Goal: Task Accomplishment & Management: Use online tool/utility

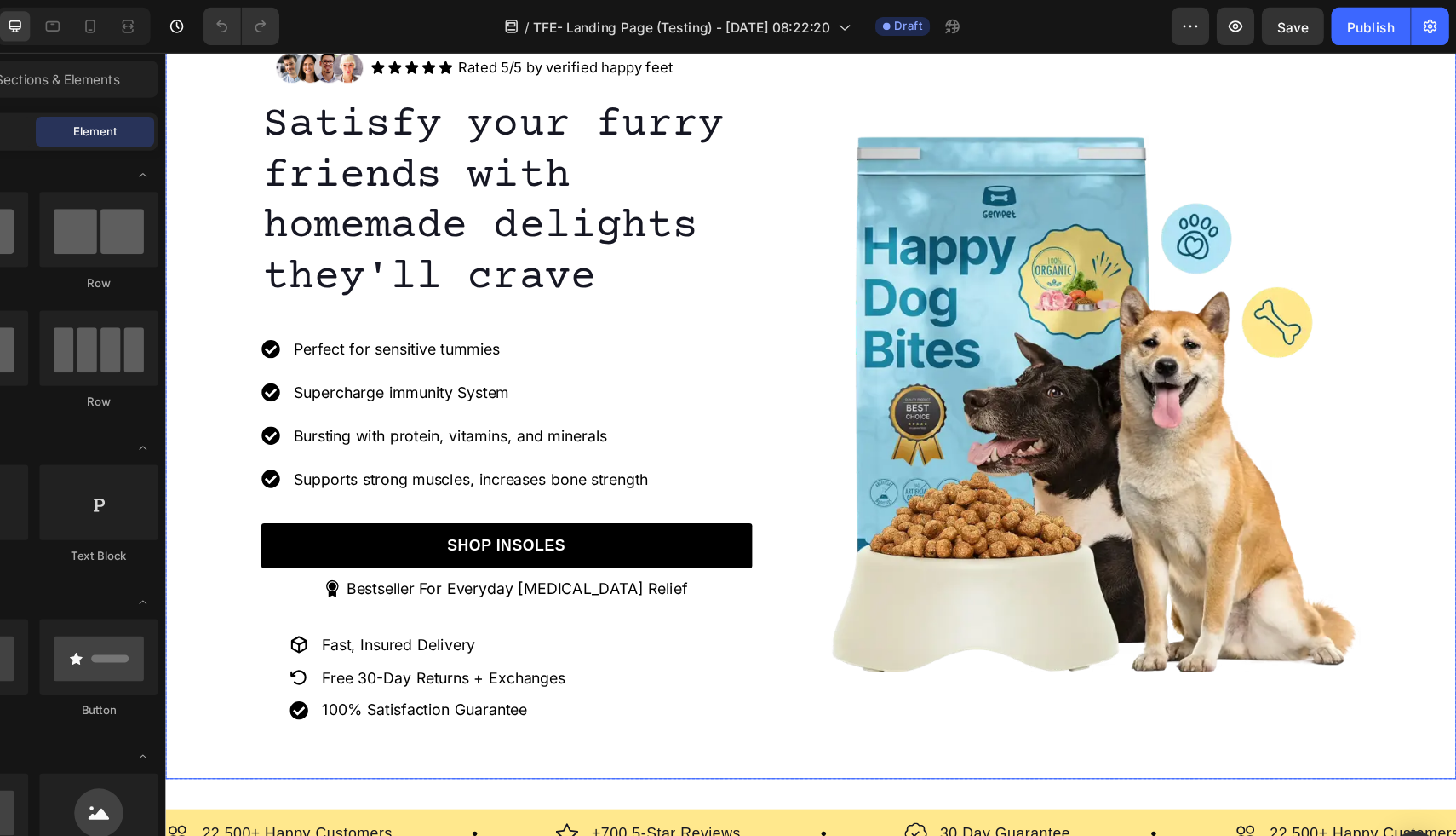
scroll to position [72, 0]
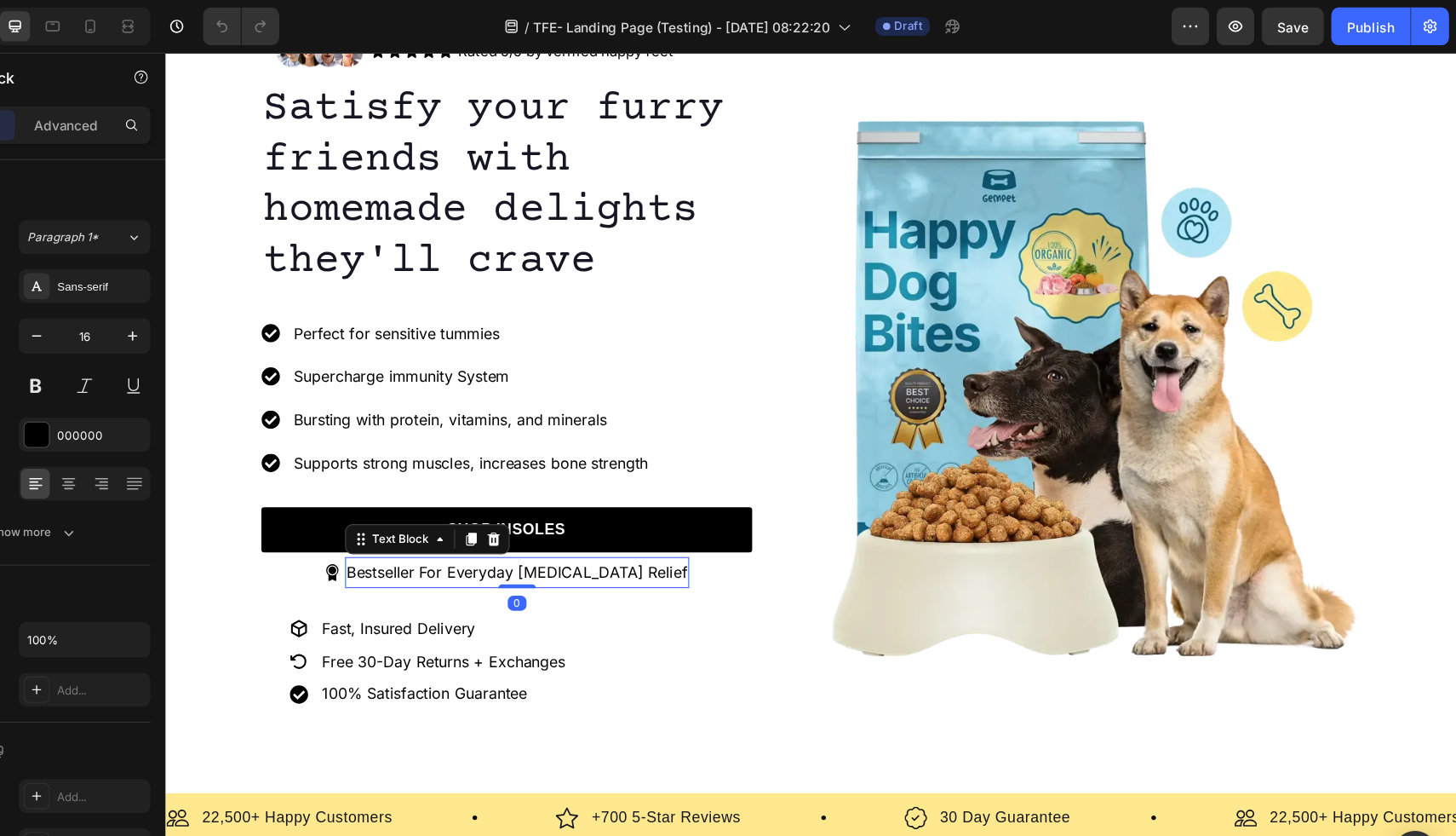
click at [486, 523] on p "Bestseller For Everyday Foot Pain Relief" at bounding box center [483, 523] width 308 height 25
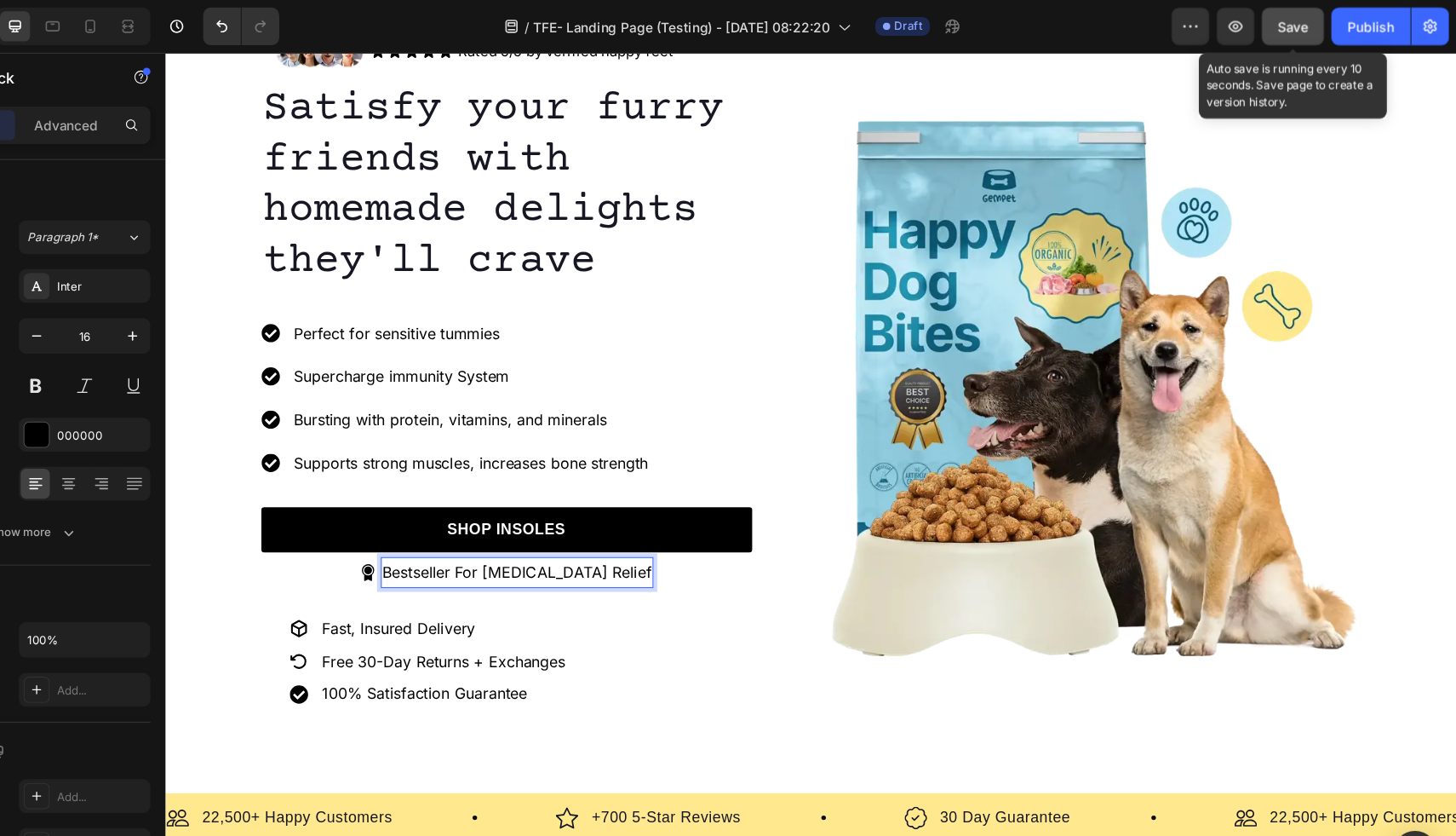
click at [1315, 22] on span "Save" at bounding box center [1309, 24] width 28 height 14
click at [1309, 17] on span "Save" at bounding box center [1309, 24] width 28 height 14
click at [1310, 33] on button "Save" at bounding box center [1308, 24] width 57 height 34
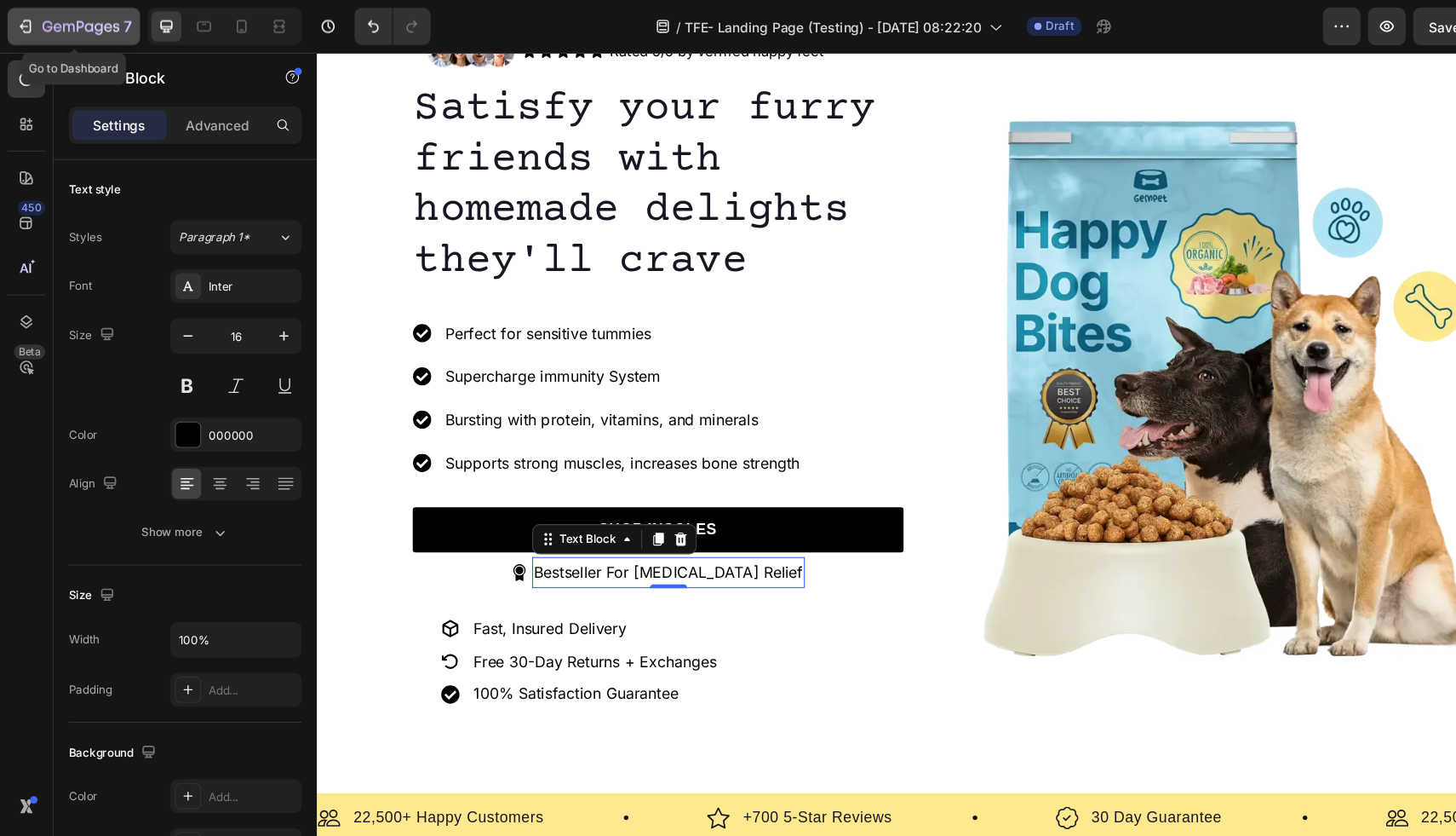
click at [23, 22] on icon "button" at bounding box center [23, 24] width 17 height 17
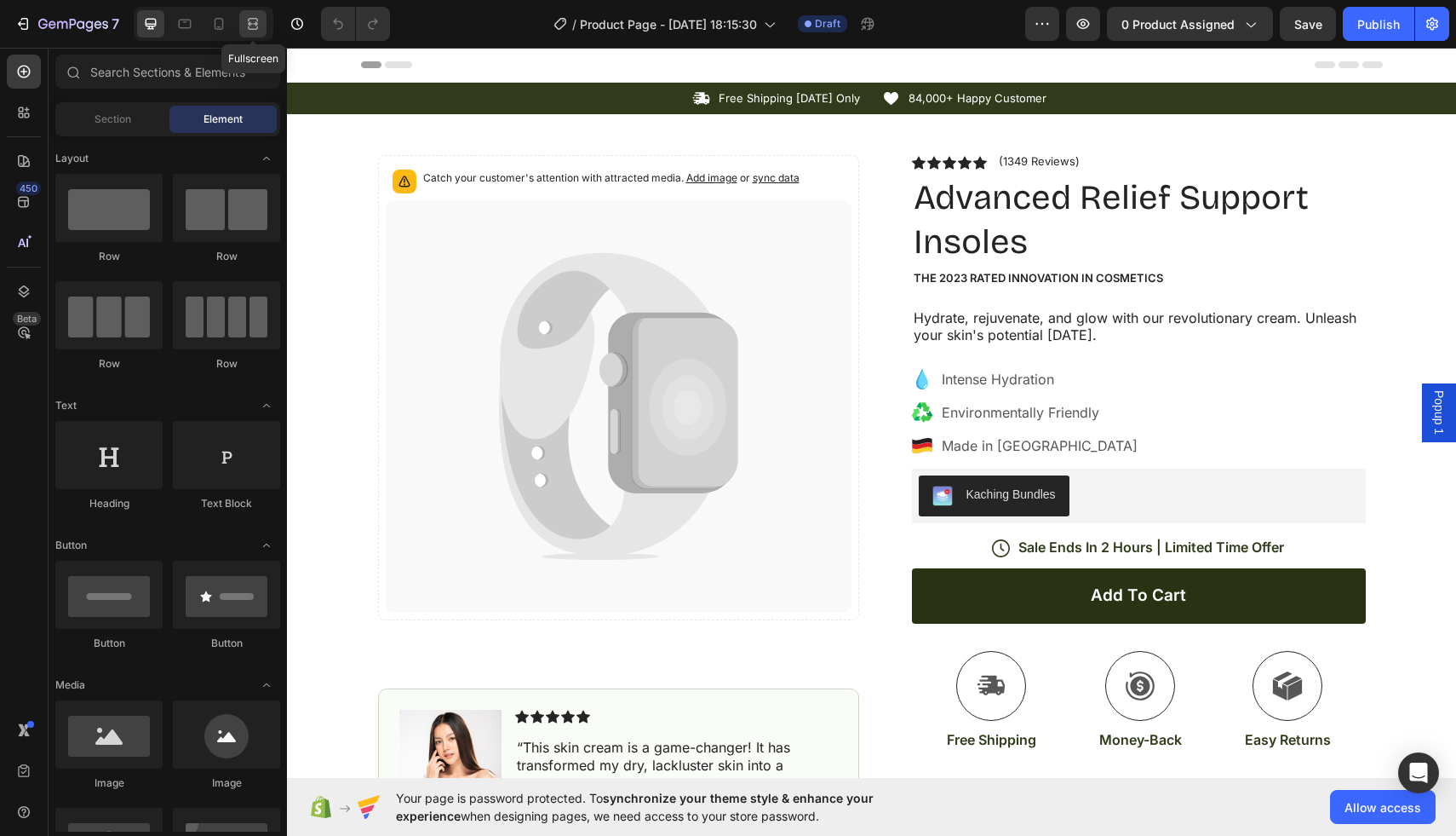
click at [250, 20] on icon at bounding box center [253, 24] width 17 height 17
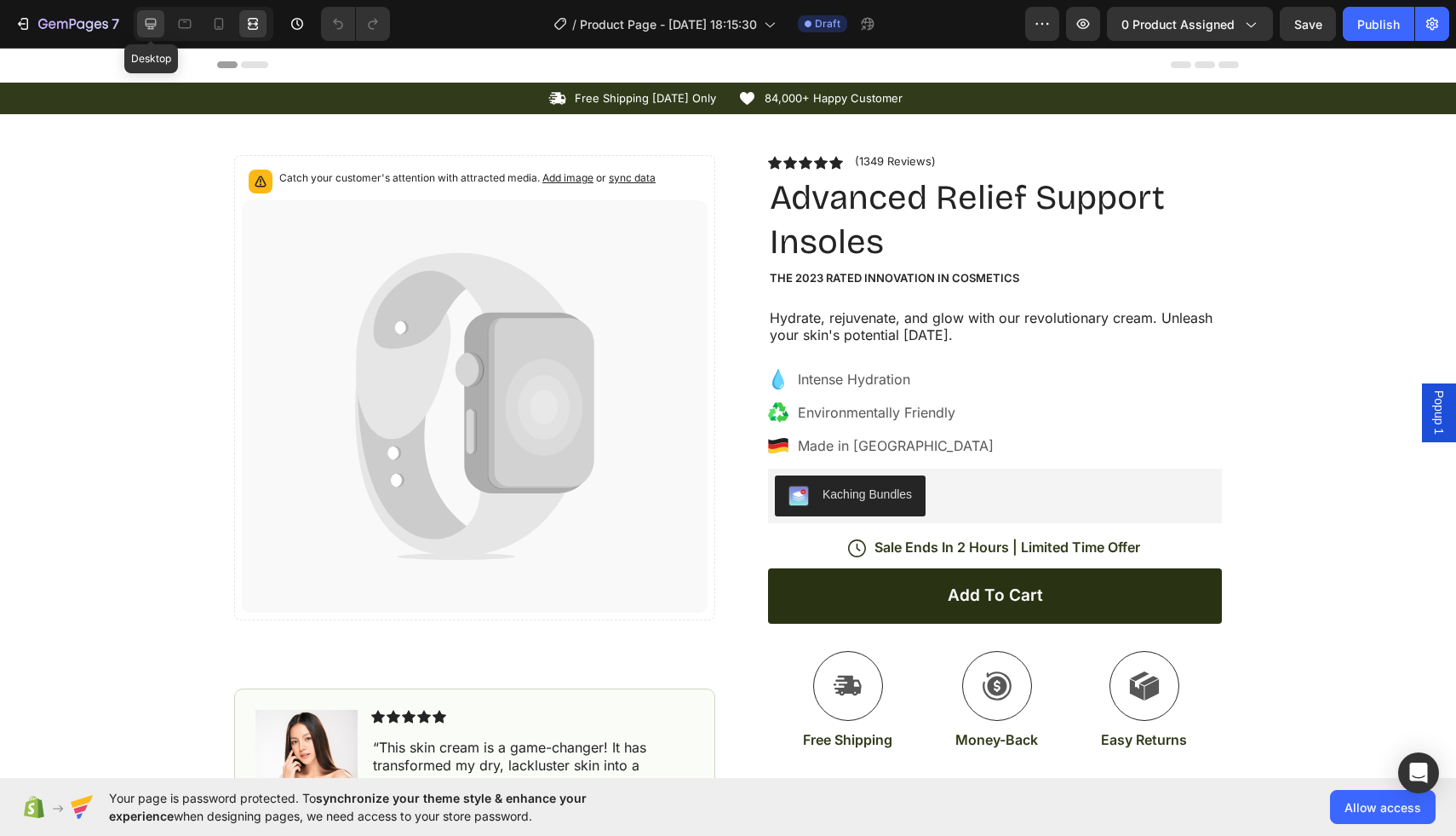
click at [147, 23] on icon at bounding box center [151, 24] width 17 height 17
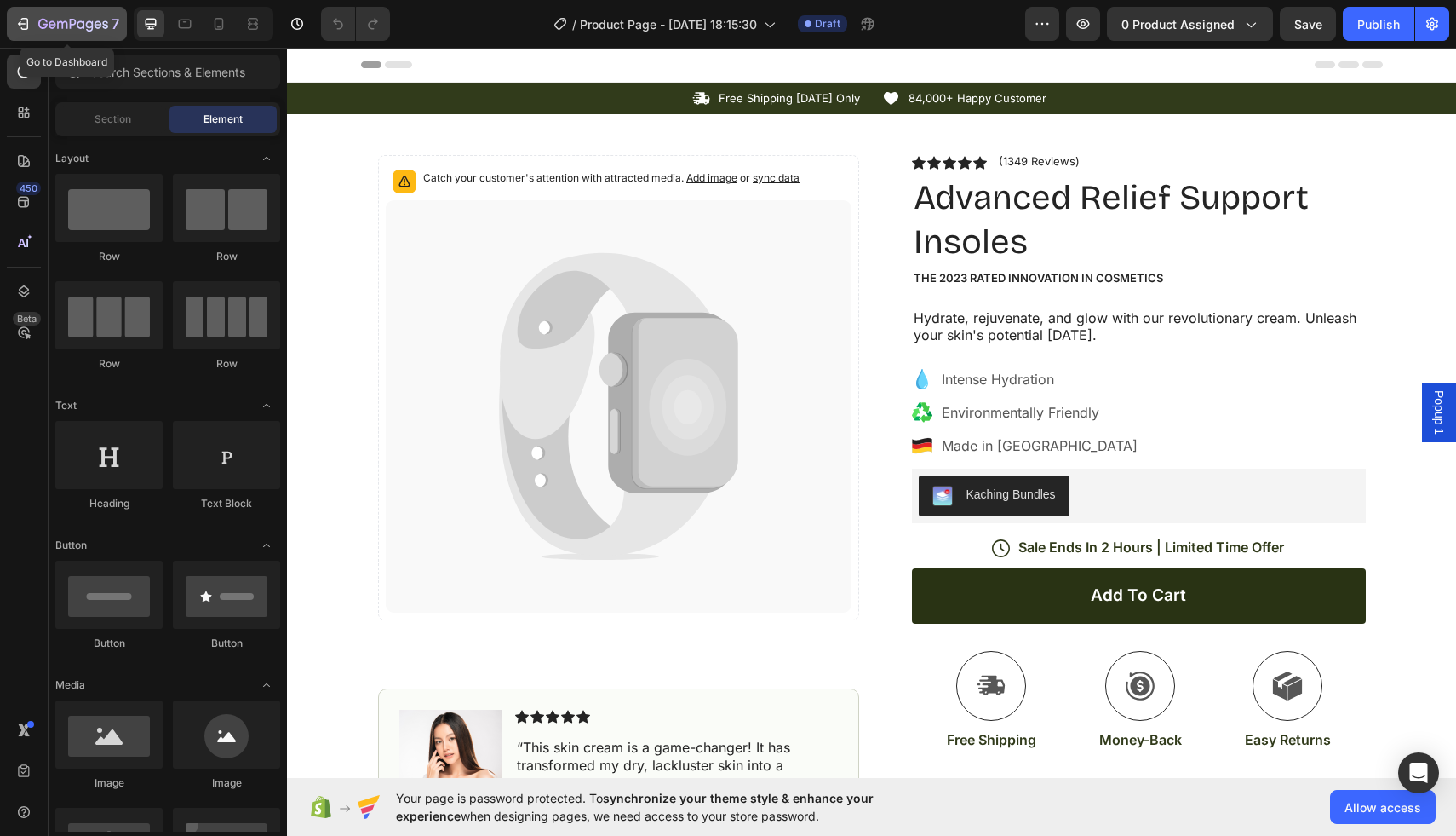
click at [24, 21] on icon "button" at bounding box center [23, 24] width 17 height 17
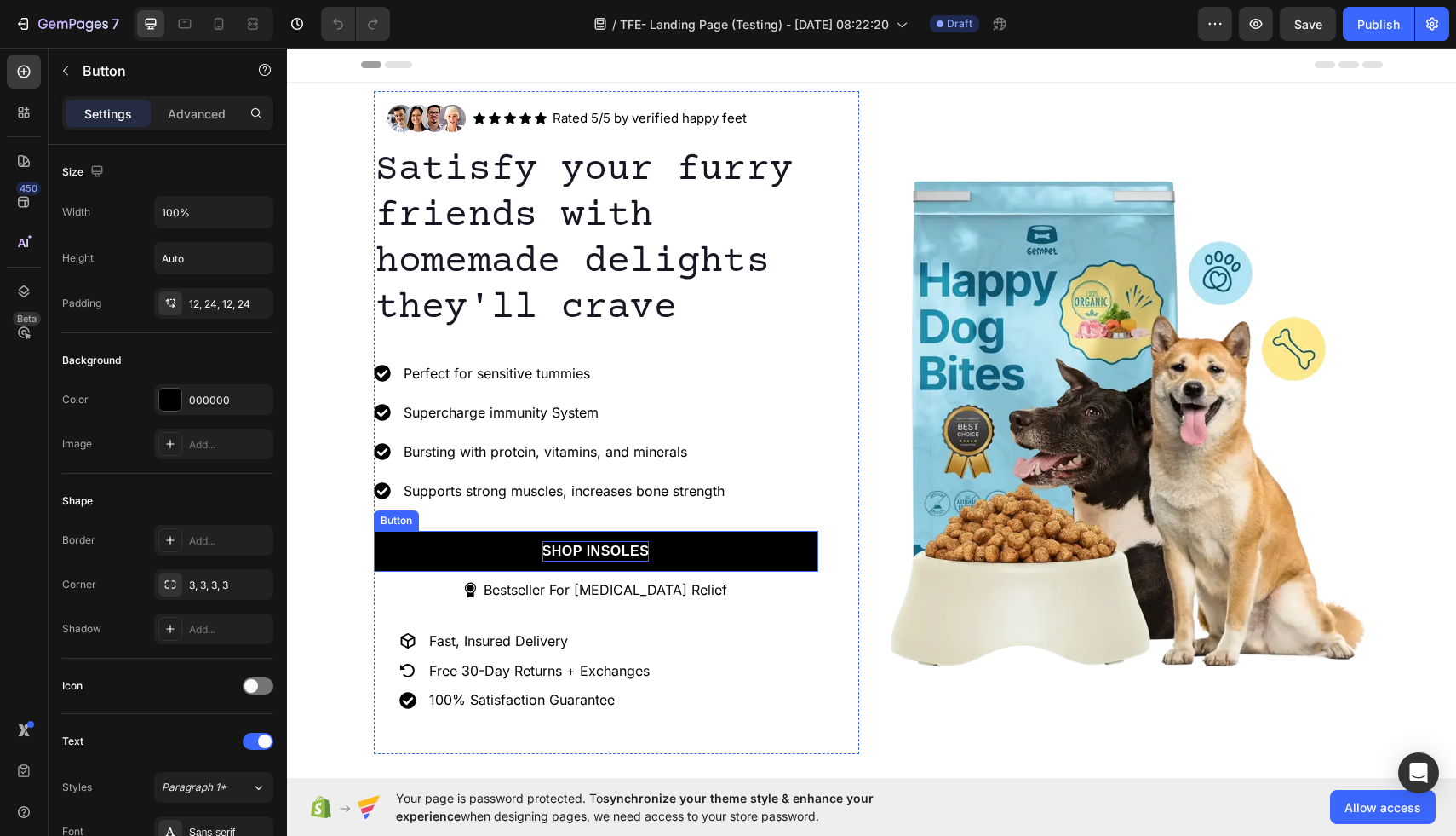
click at [644, 550] on p "SHOP INSOLES" at bounding box center [596, 551] width 108 height 21
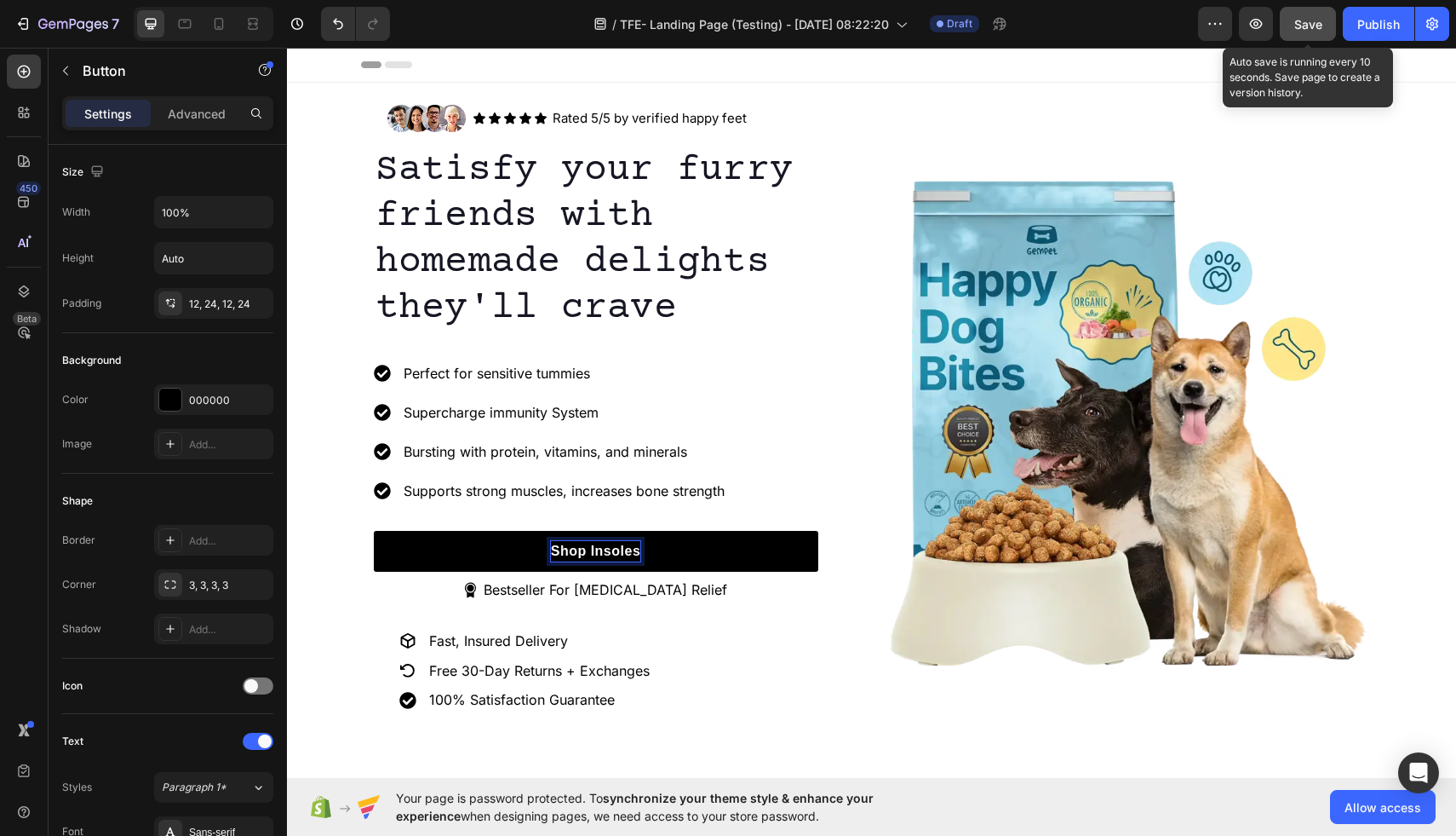
click at [1309, 29] on span "Save" at bounding box center [1309, 24] width 28 height 14
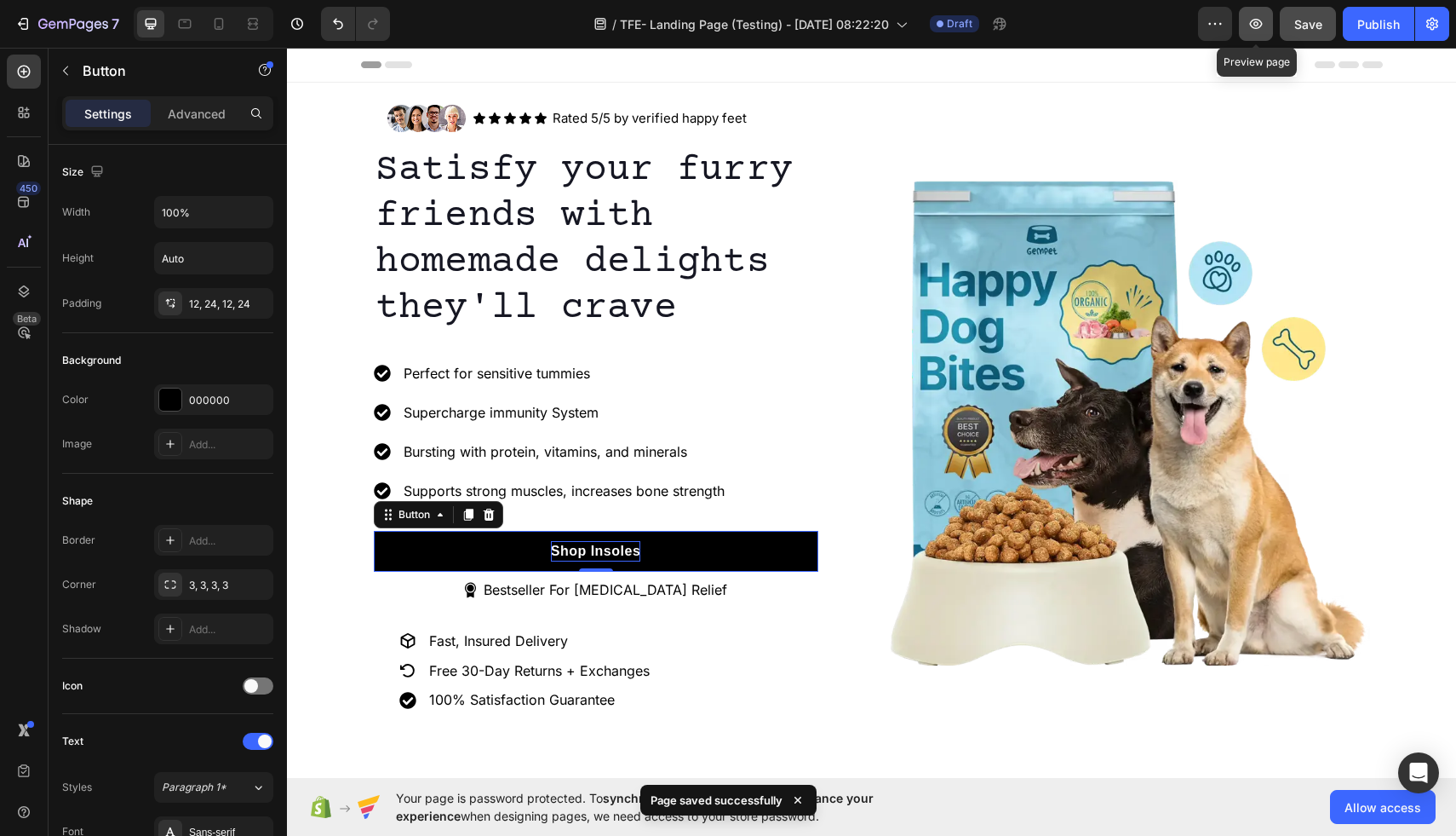
click at [1251, 23] on icon "button" at bounding box center [1256, 24] width 17 height 17
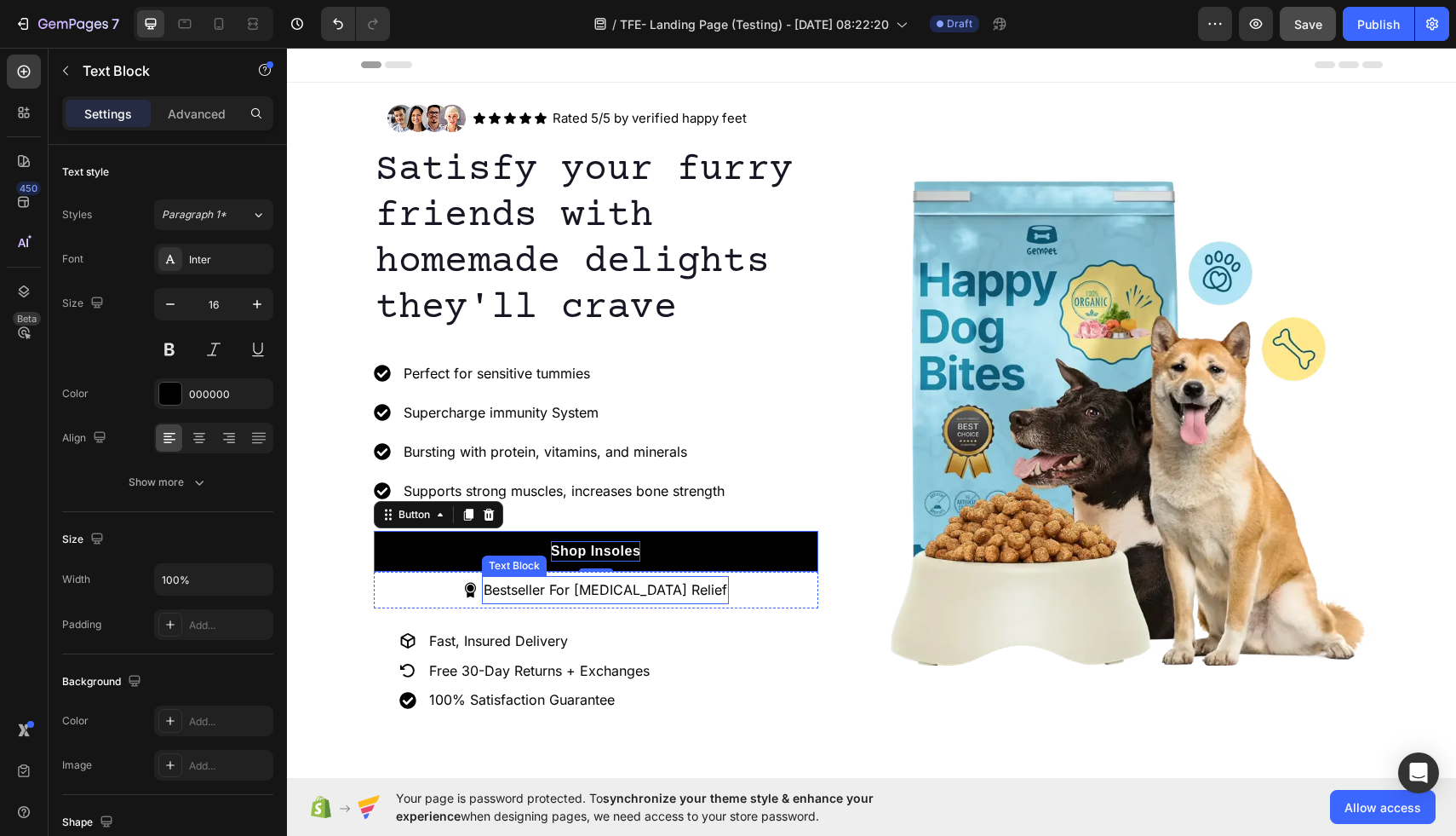
click at [581, 595] on p "Bestseller For Foot Pain Relief" at bounding box center [605, 590] width 243 height 25
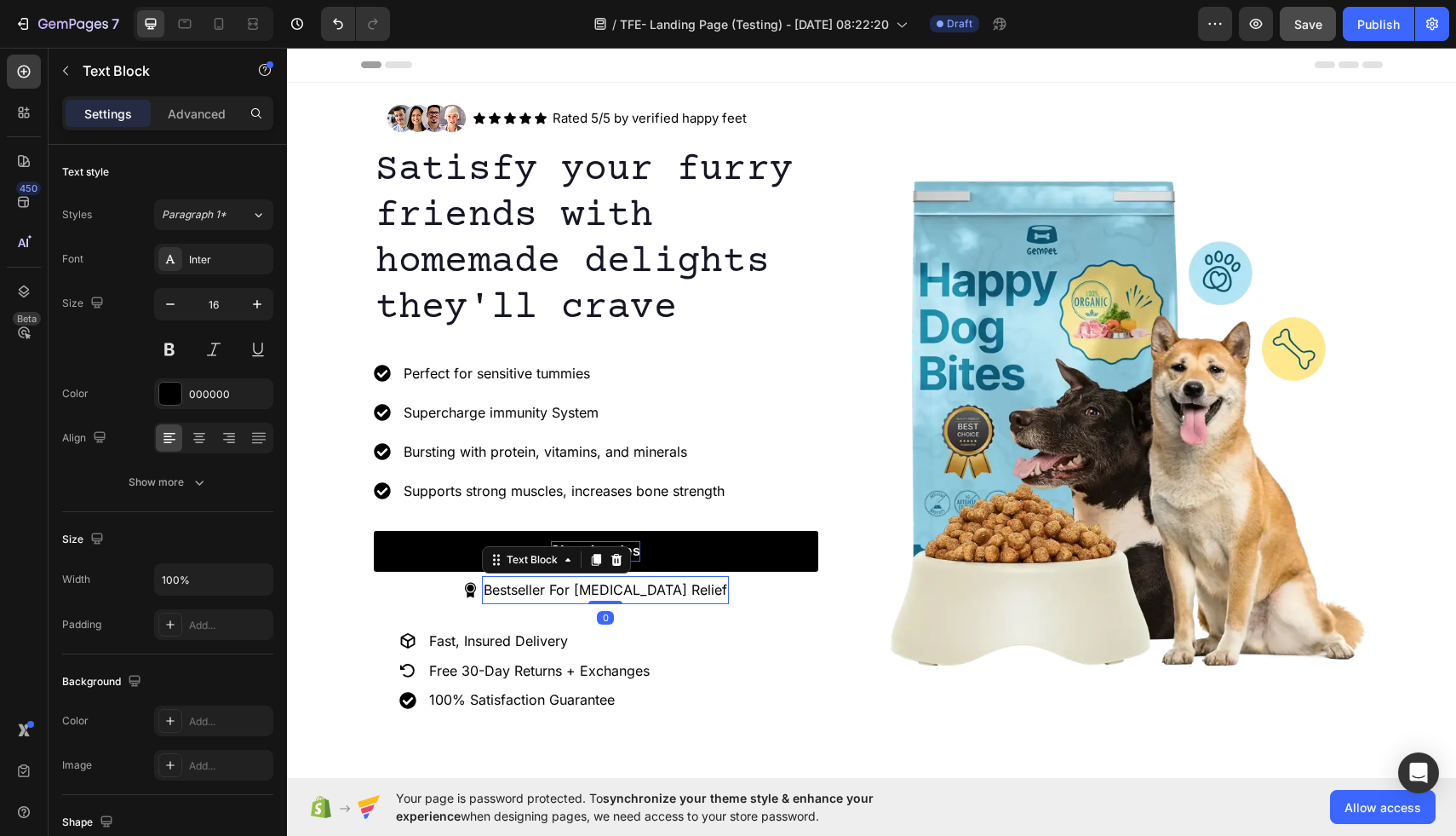
click at [581, 591] on p "Bestseller For Foot Pain Relief" at bounding box center [605, 590] width 243 height 25
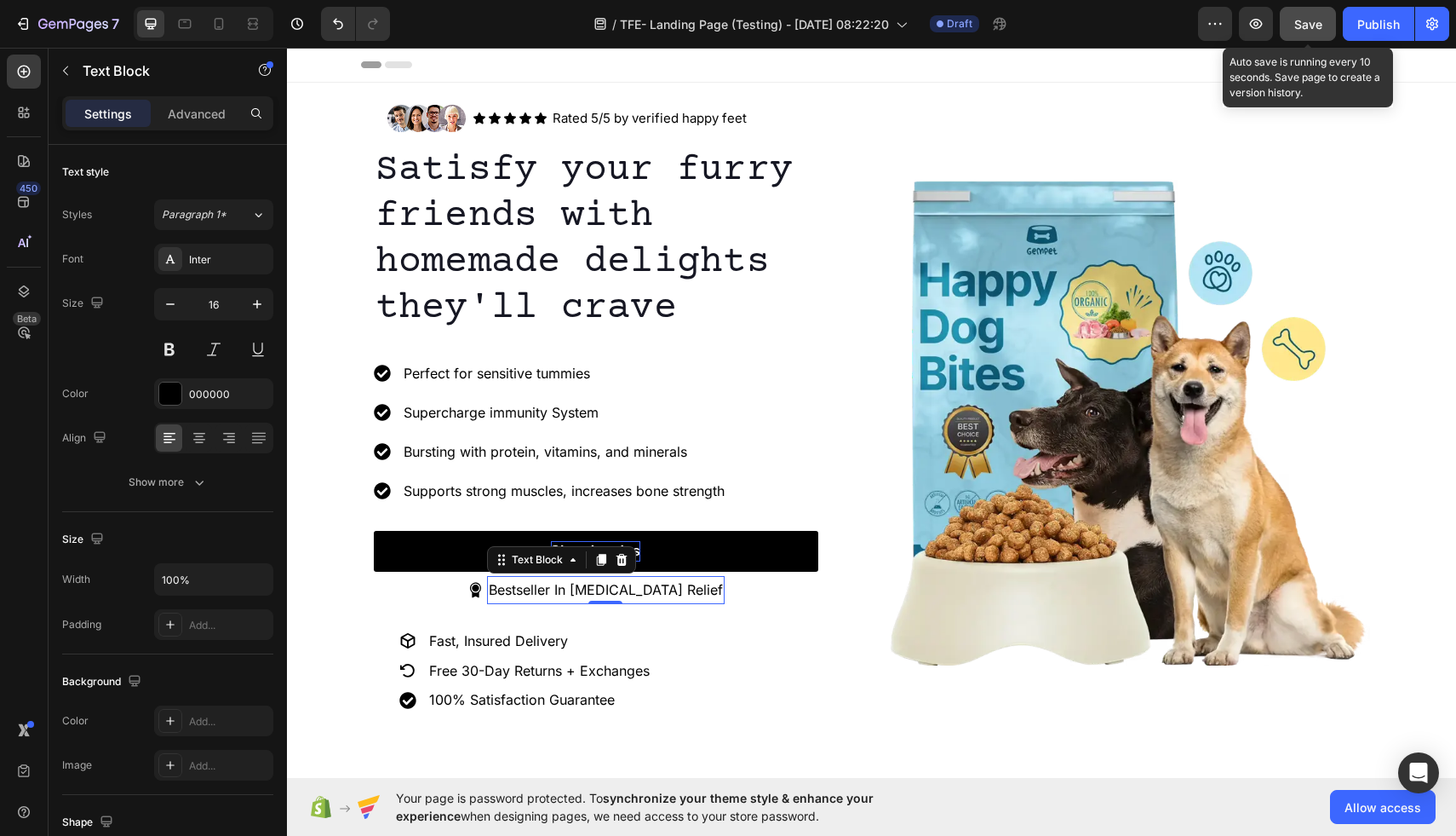
click at [1307, 23] on span "Save" at bounding box center [1309, 24] width 28 height 14
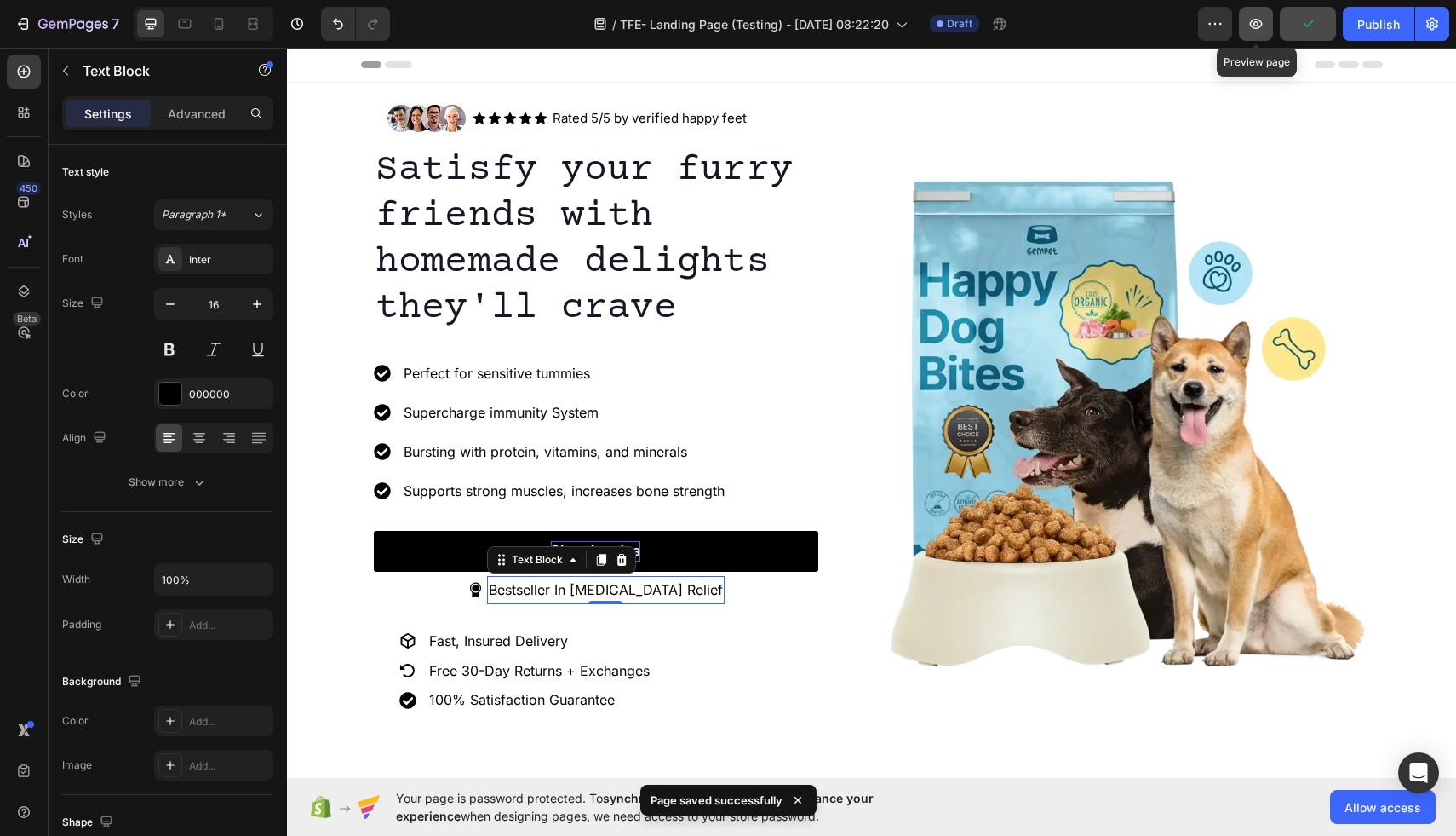
click at [1252, 29] on icon "button" at bounding box center [1256, 24] width 17 height 17
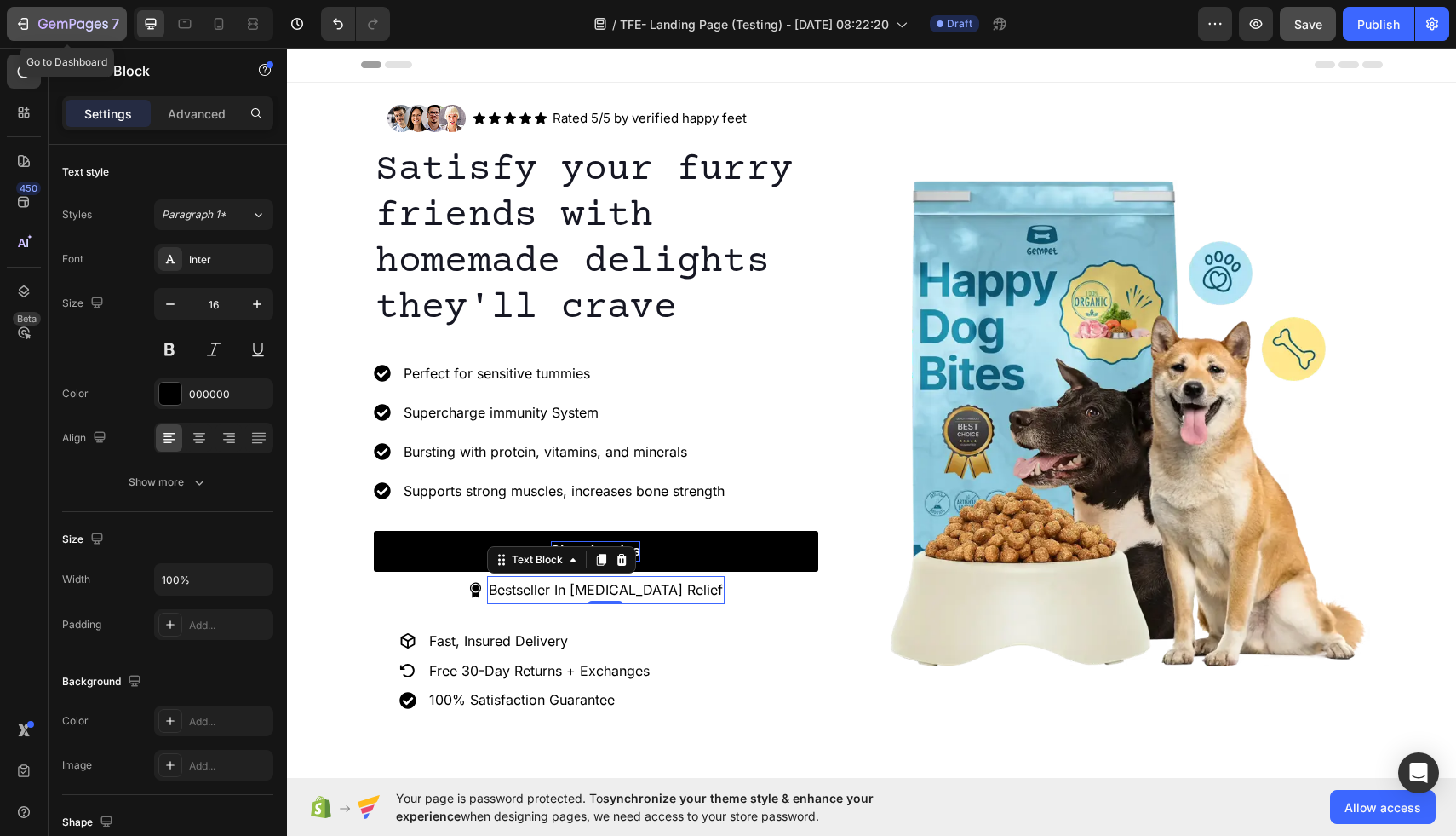
click at [16, 30] on icon "button" at bounding box center [23, 24] width 17 height 17
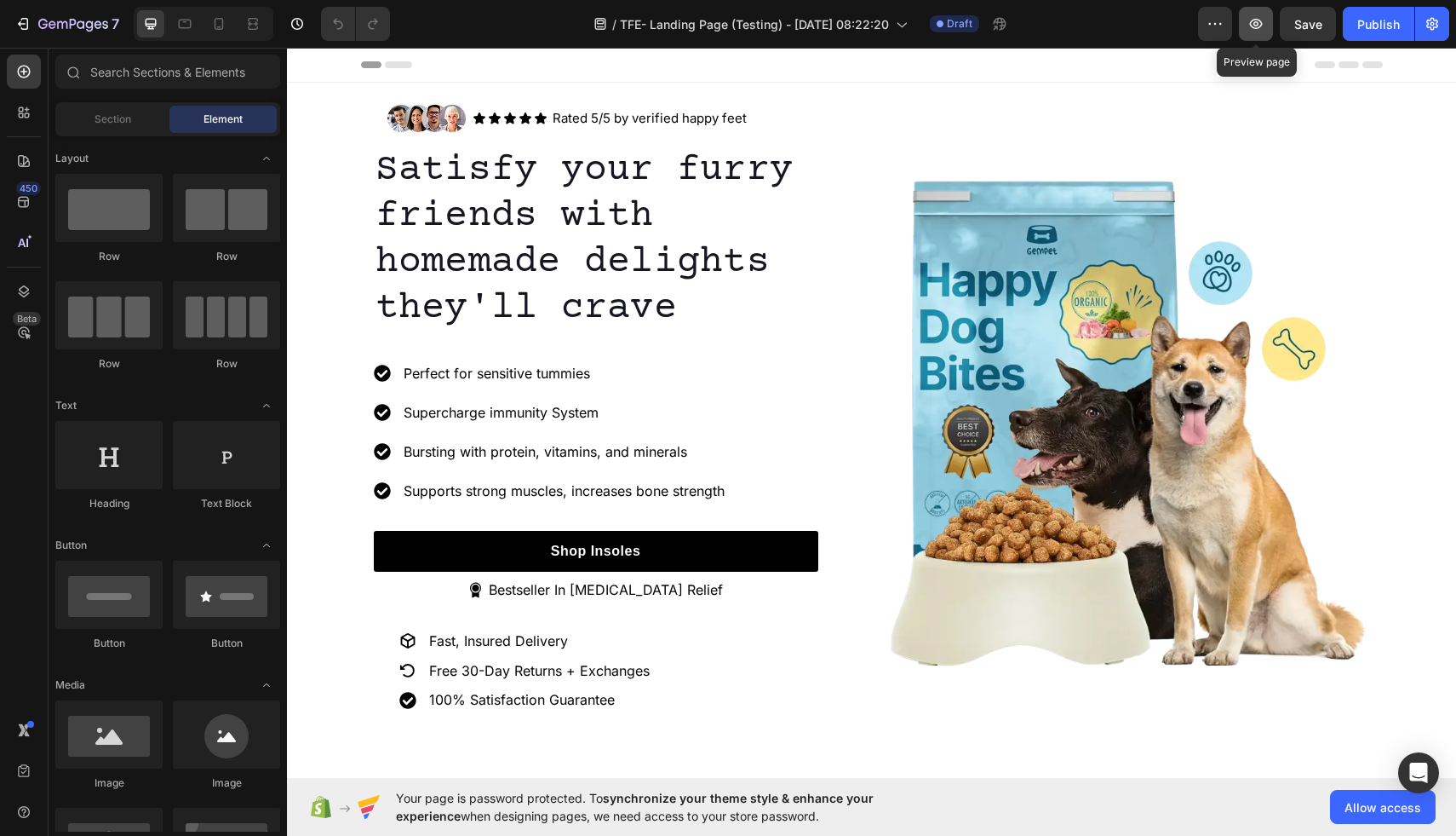
click at [1260, 26] on icon "button" at bounding box center [1257, 24] width 13 height 10
click at [1251, 26] on icon "button" at bounding box center [1257, 24] width 13 height 10
click at [1309, 31] on div "Save" at bounding box center [1309, 24] width 28 height 18
drag, startPoint x: 1308, startPoint y: 25, endPoint x: 773, endPoint y: 134, distance: 546.0
click at [1308, 25] on span "Save" at bounding box center [1309, 24] width 28 height 14
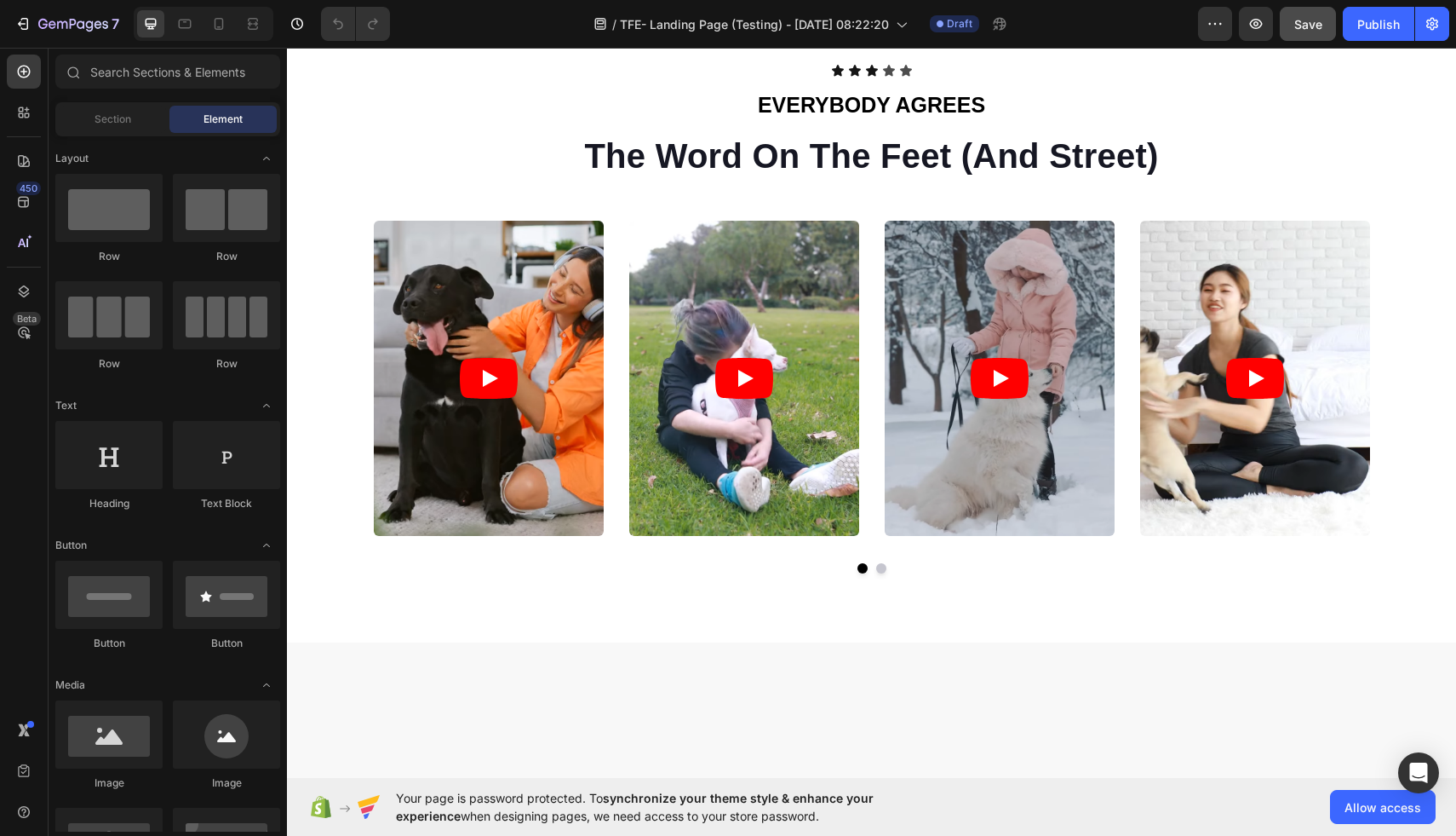
scroll to position [3824, 0]
